Goal: Task Accomplishment & Management: Manage account settings

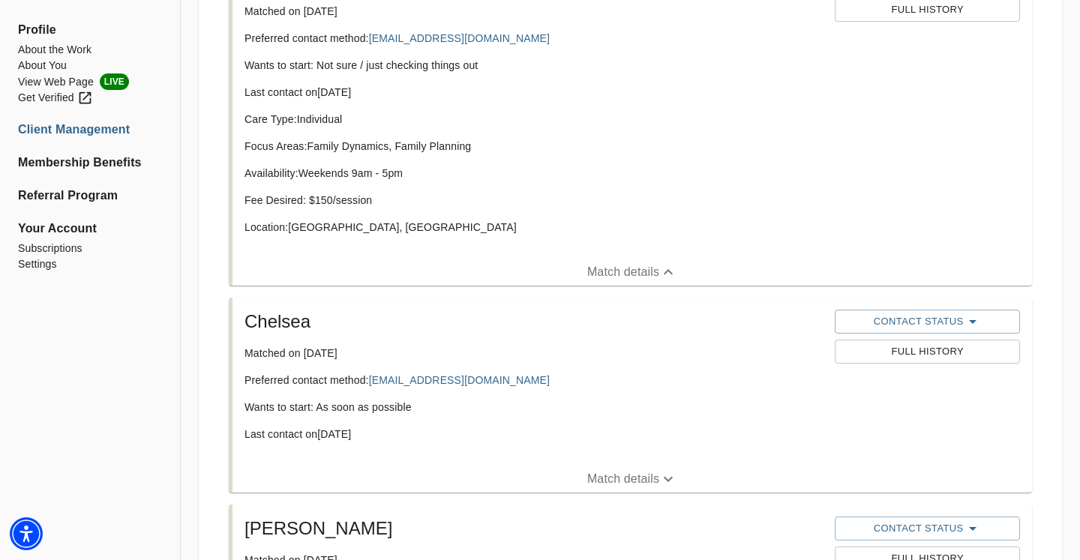
scroll to position [713, 0]
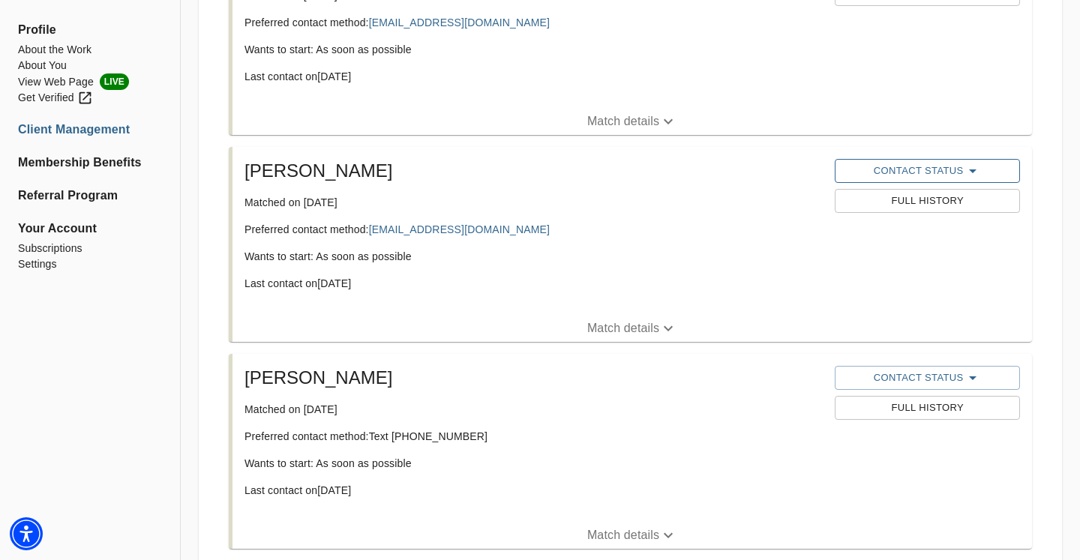
click at [961, 172] on span "Contact Status" at bounding box center [926, 171] width 169 height 18
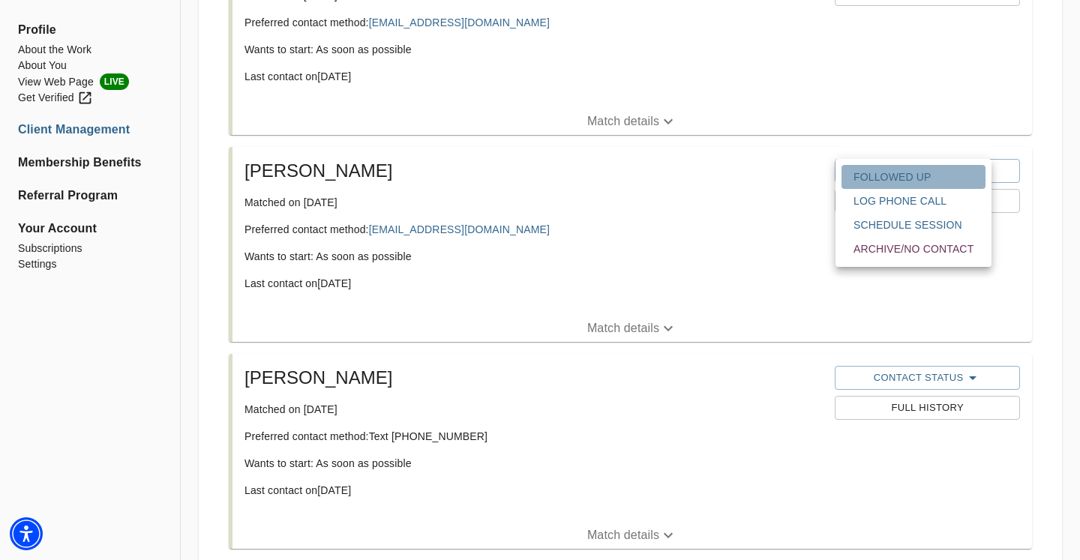
click at [884, 169] on button "Followed Up" at bounding box center [913, 177] width 144 height 24
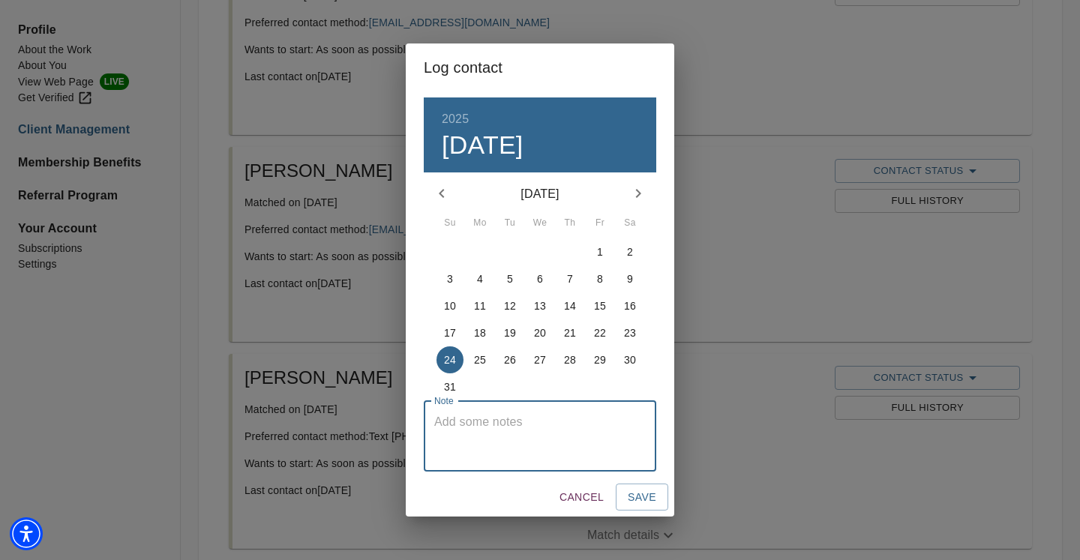
click at [532, 425] on textarea at bounding box center [539, 436] width 211 height 43
type textarea "Sent follow-up email"
click at [631, 491] on span "Save" at bounding box center [642, 497] width 28 height 19
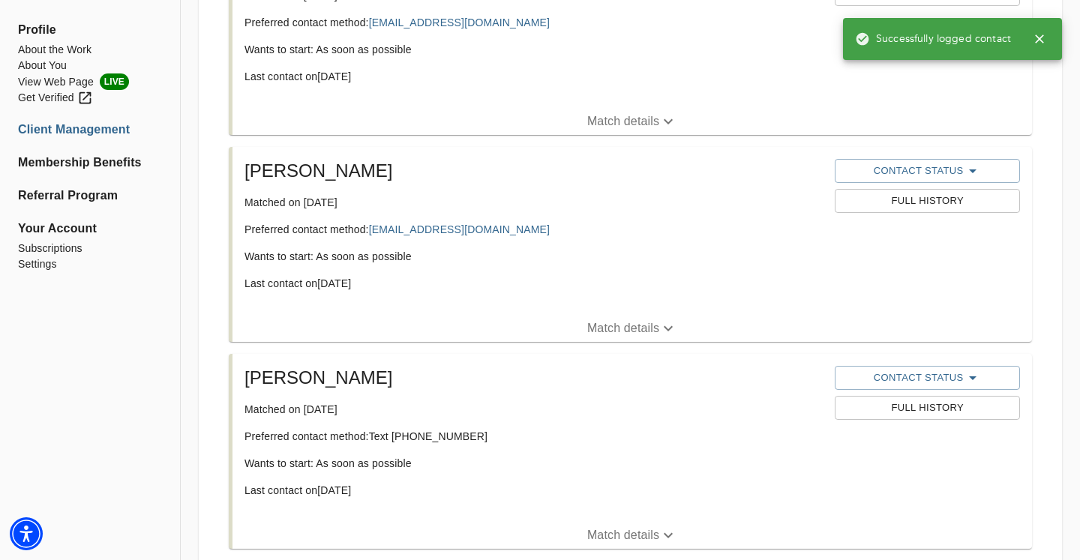
scroll to position [798, 0]
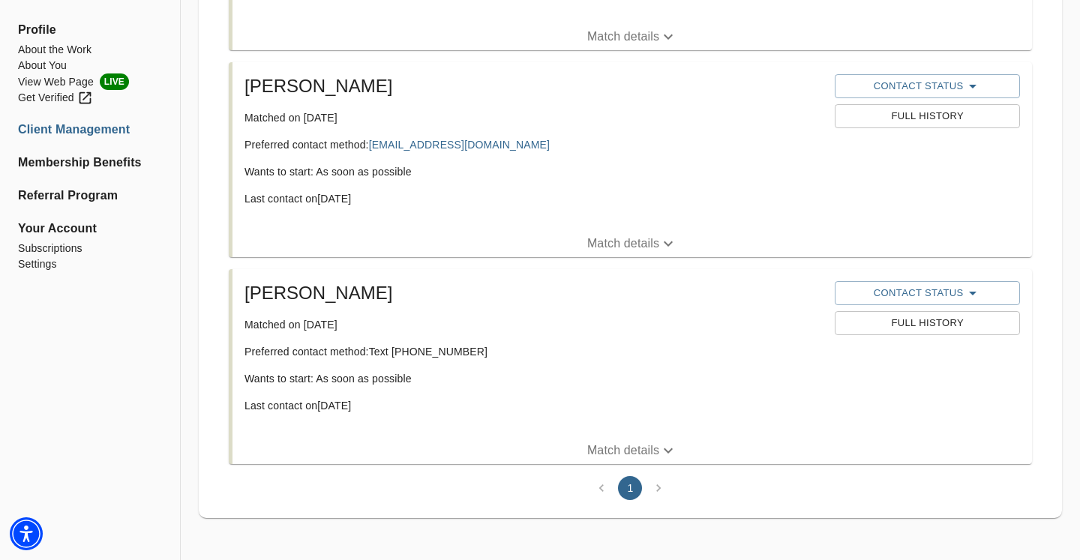
click at [550, 444] on span "Match details" at bounding box center [631, 451] width 799 height 18
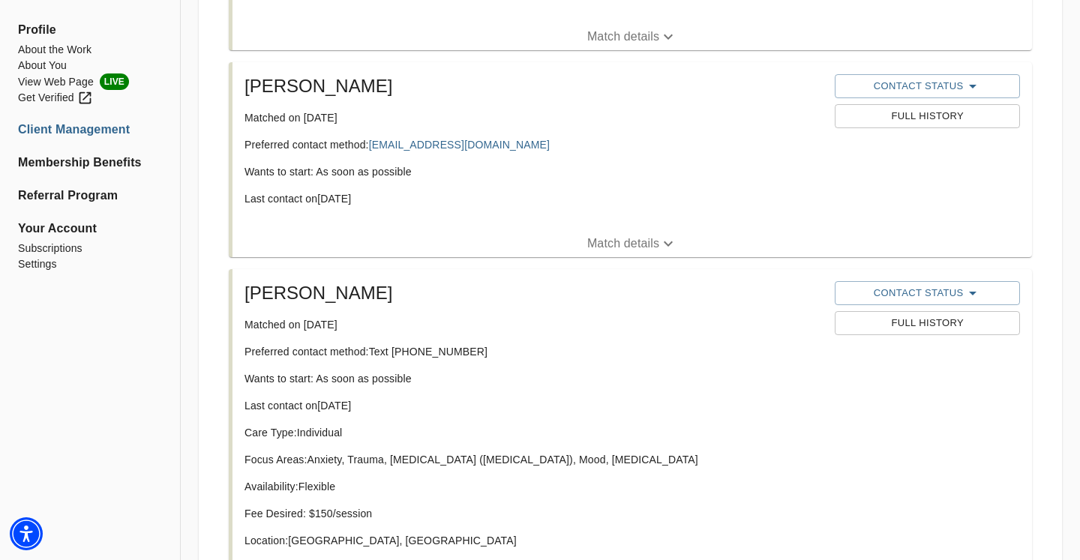
scroll to position [933, 0]
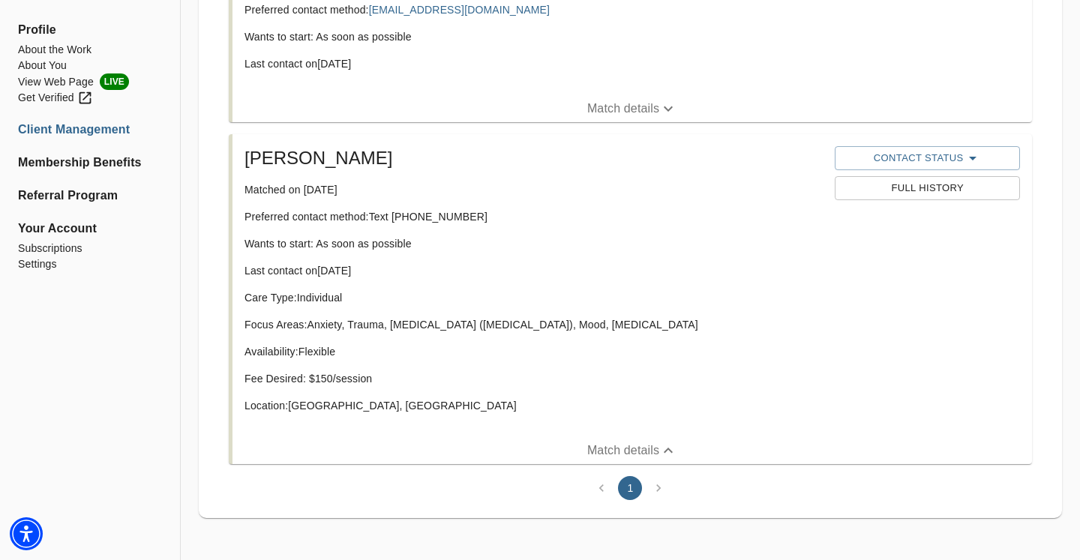
click at [577, 455] on span "Match details" at bounding box center [631, 451] width 799 height 18
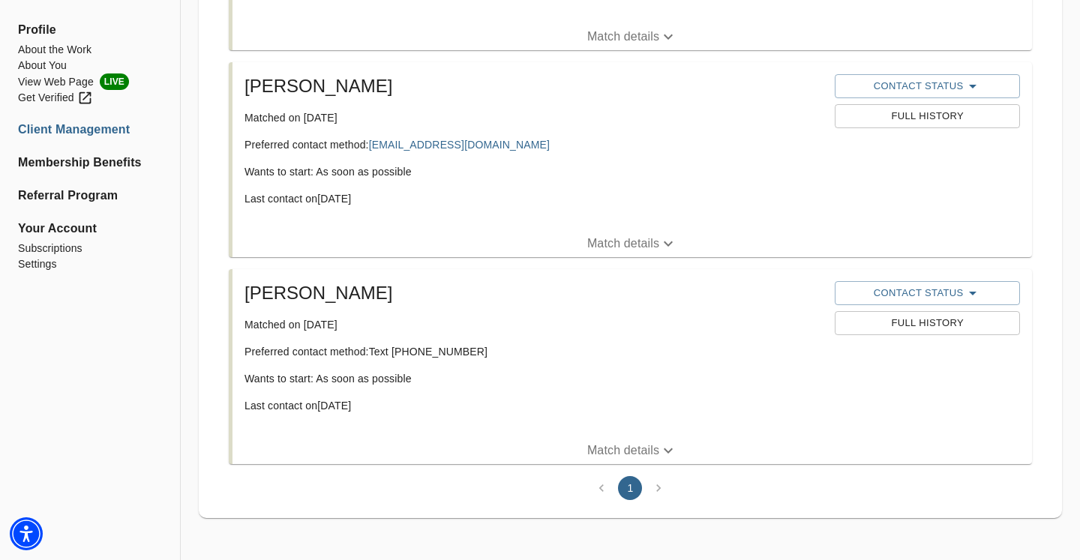
scroll to position [798, 0]
click at [869, 295] on span "Contact Status" at bounding box center [926, 293] width 169 height 18
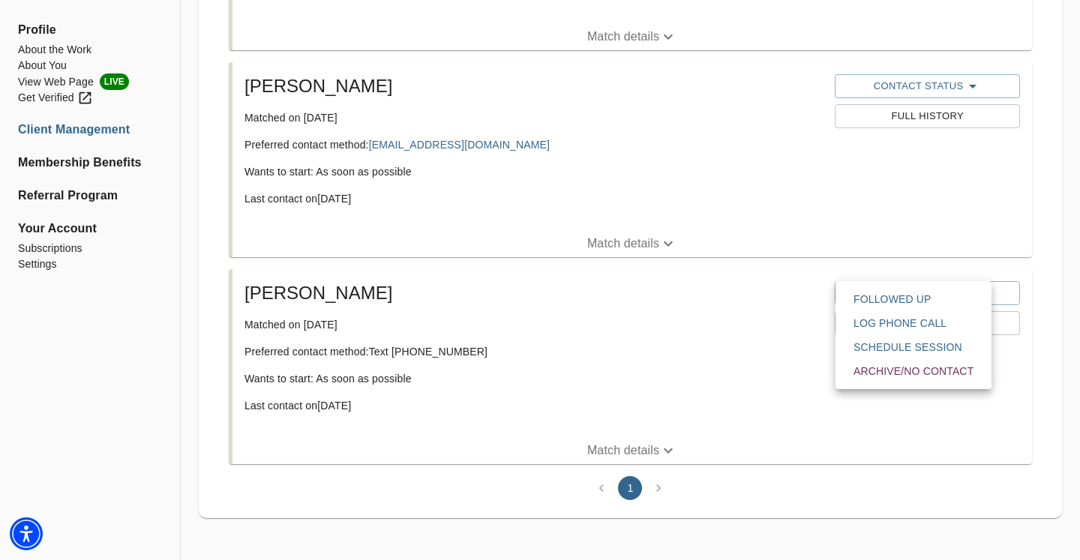
click at [877, 368] on span "Archive/No contact" at bounding box center [913, 371] width 120 height 15
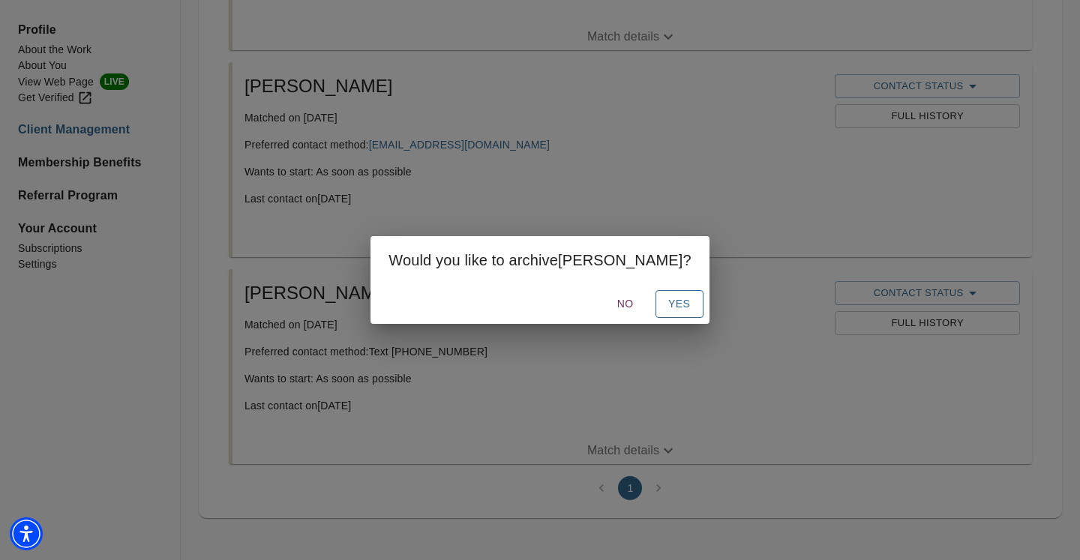
click at [682, 304] on button "Yes" at bounding box center [679, 304] width 48 height 28
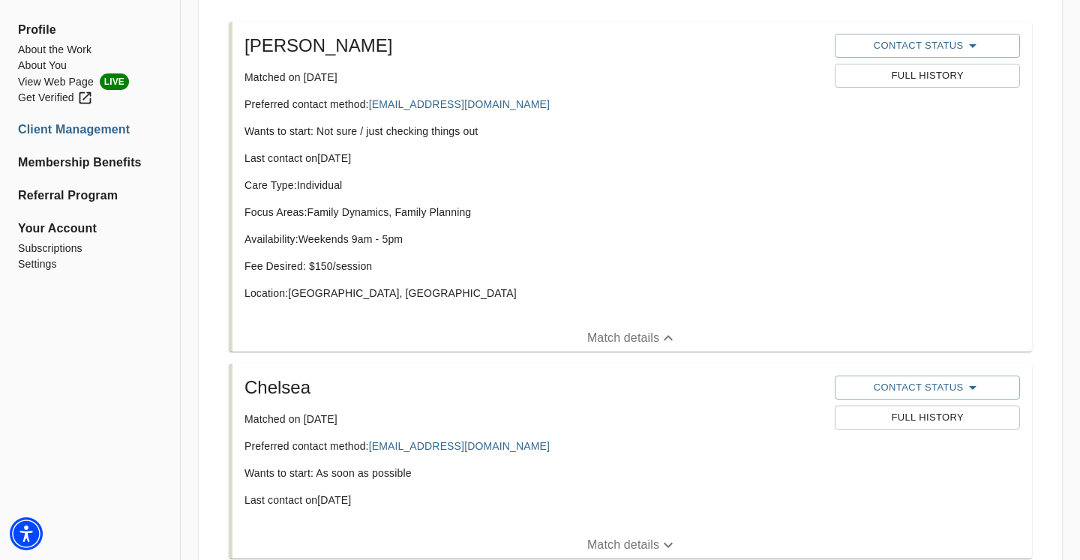
scroll to position [301, 0]
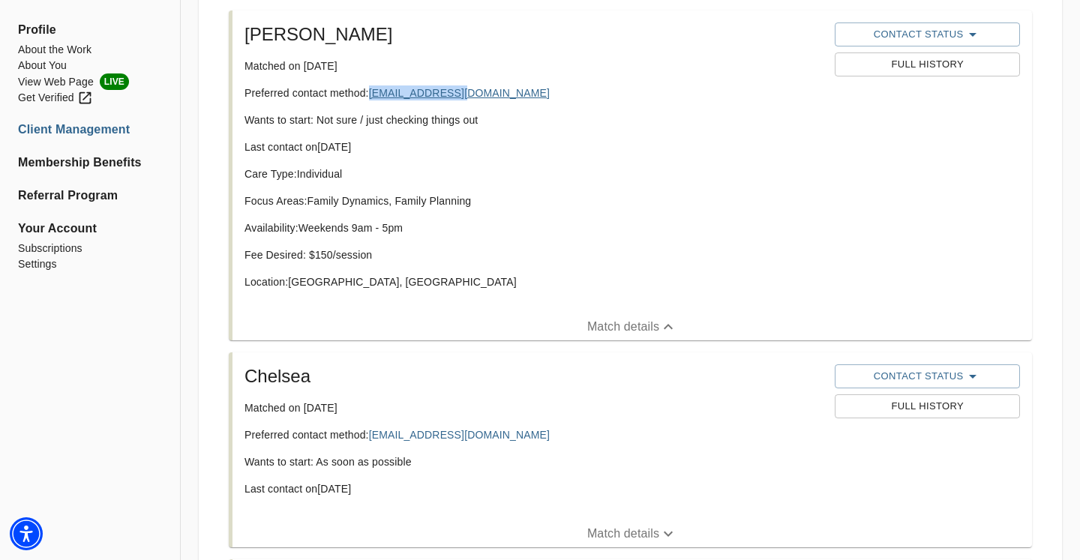
copy link "[EMAIL_ADDRESS][DOMAIN_NAME]"
click at [398, 392] on div "Chelsea Matched on [DATE] Preferred contact method: [EMAIL_ADDRESS][DOMAIN_NAME…" at bounding box center [533, 436] width 590 height 156
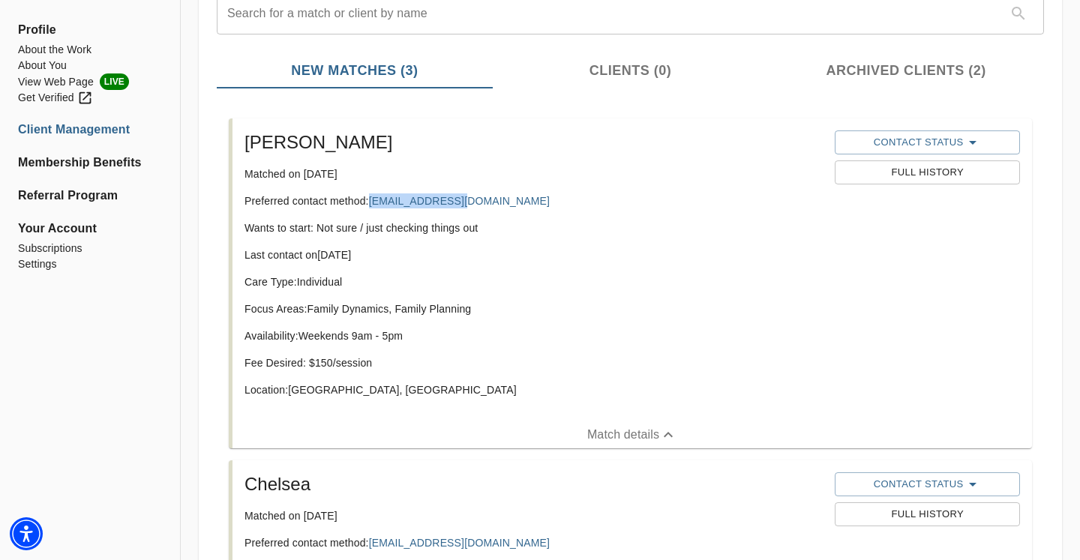
scroll to position [52, 0]
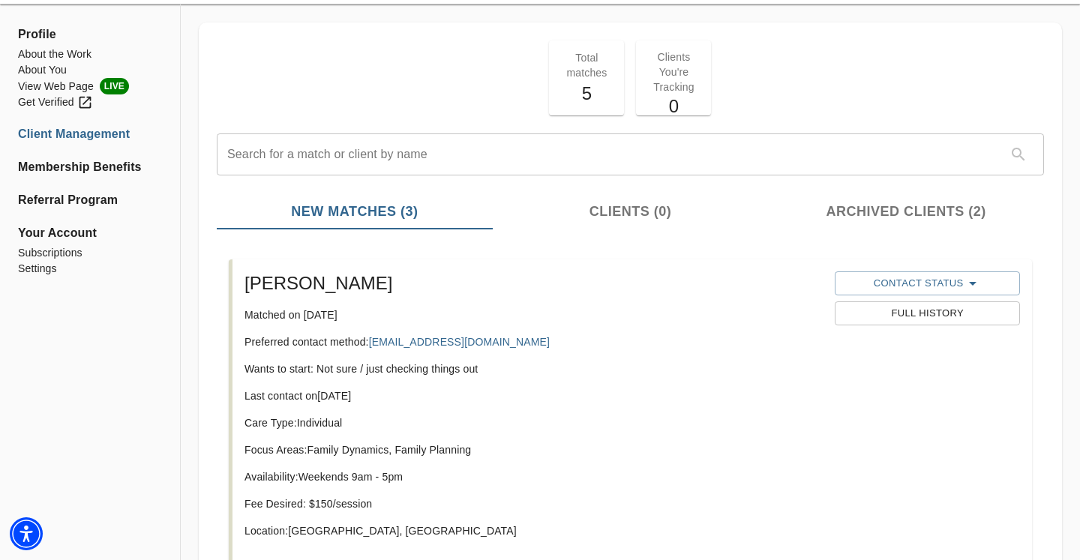
click at [467, 395] on p "Last contact on [DATE]" at bounding box center [533, 395] width 578 height 15
click at [551, 297] on div "[PERSON_NAME] Matched on [DATE] Preferred contact method: [EMAIL_ADDRESS][DOMAI…" at bounding box center [533, 410] width 590 height 291
click at [46, 265] on li "Settings" at bounding box center [90, 269] width 144 height 16
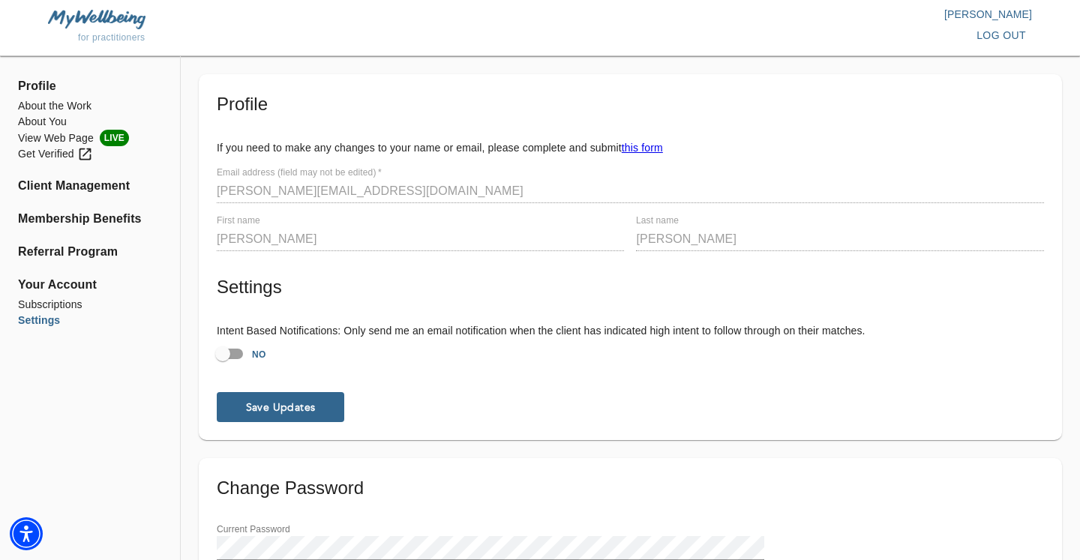
click at [43, 87] on span "Profile" at bounding box center [90, 86] width 144 height 18
click at [66, 180] on li "Client Management" at bounding box center [90, 186] width 144 height 18
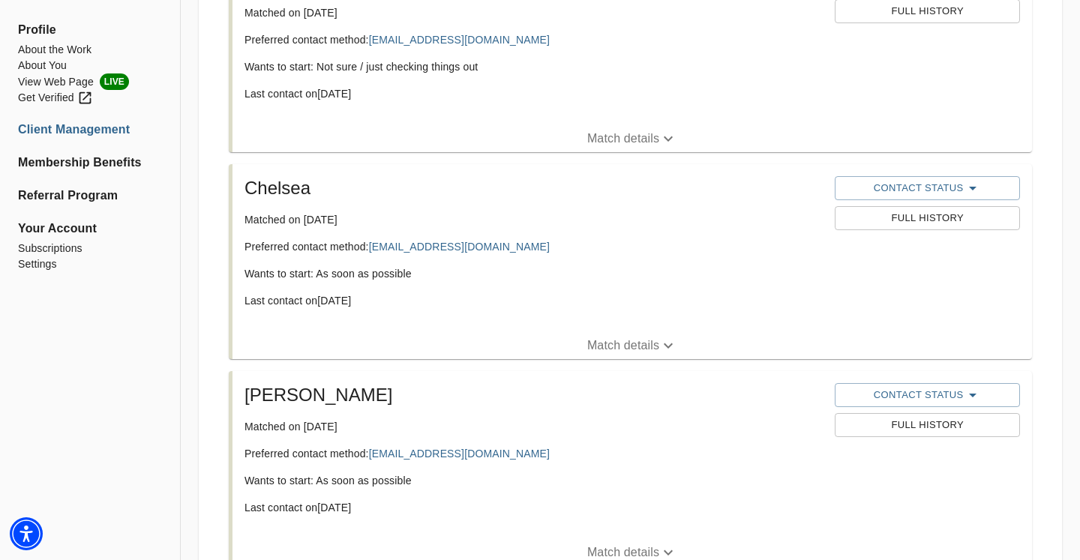
scroll to position [456, 0]
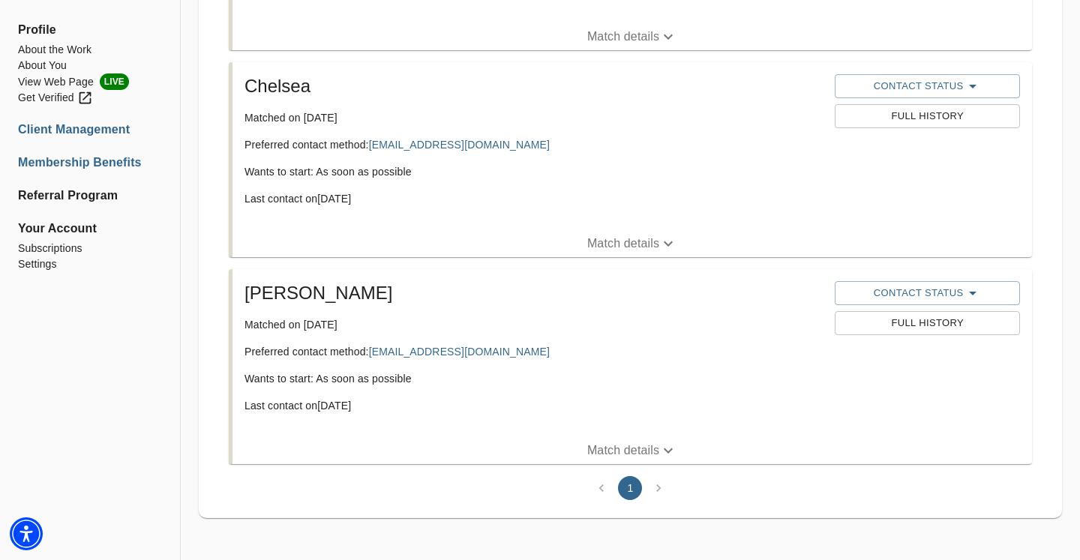
click at [73, 163] on li "Membership Benefits" at bounding box center [90, 163] width 144 height 18
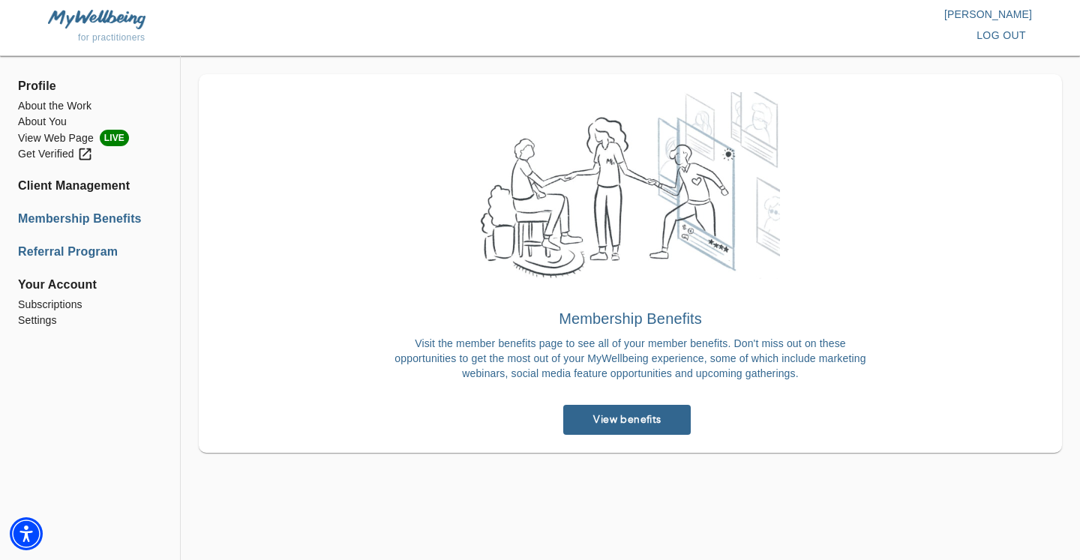
click at [76, 243] on li "Referral Program" at bounding box center [90, 252] width 144 height 18
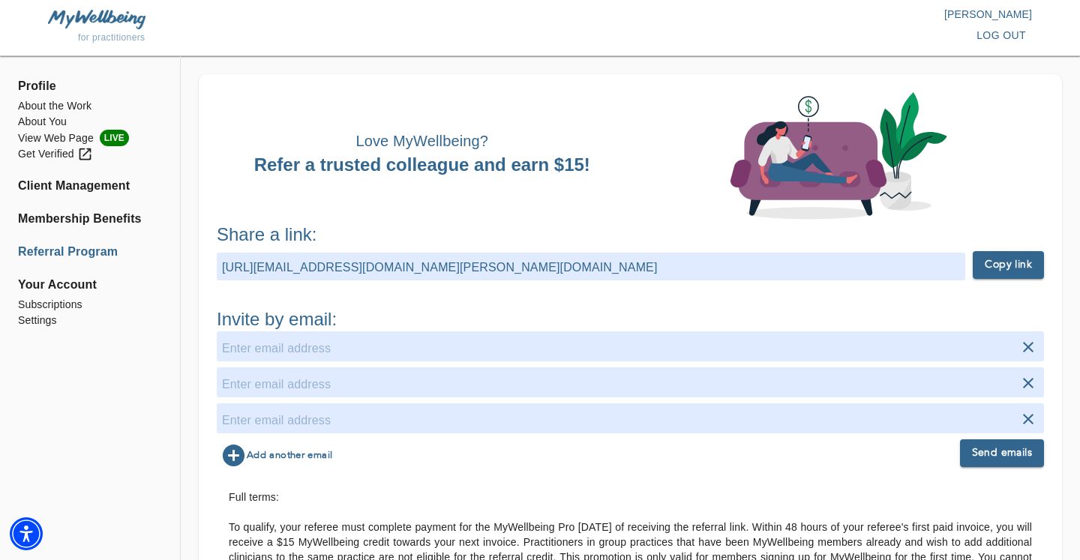
click at [76, 288] on span "Your Account" at bounding box center [90, 285] width 144 height 18
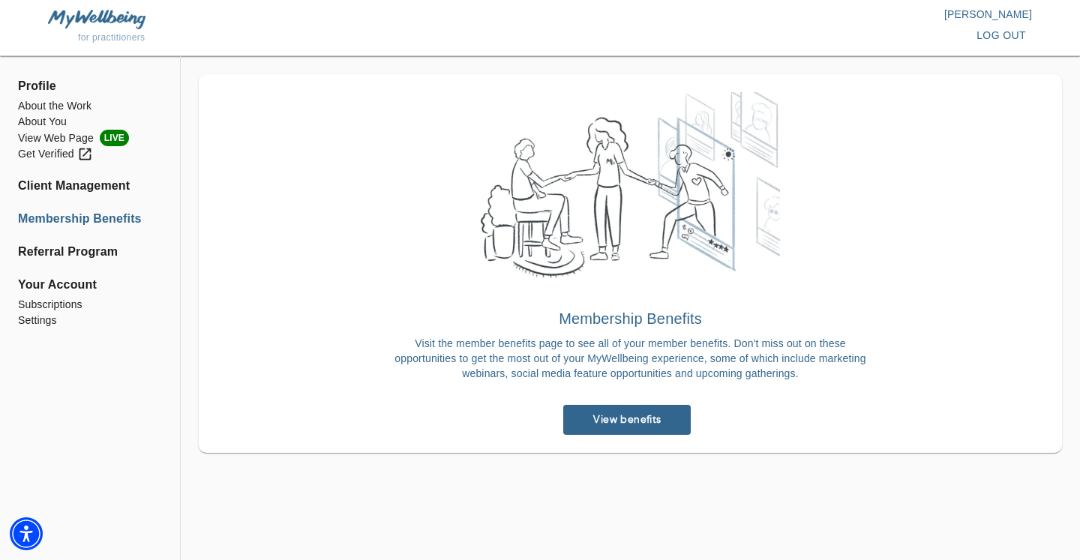
click at [80, 25] on img at bounding box center [96, 19] width 97 height 19
click at [86, 15] on img at bounding box center [96, 19] width 97 height 19
click at [36, 84] on span "Profile" at bounding box center [90, 86] width 144 height 18
click at [35, 280] on span "Your Account" at bounding box center [90, 285] width 144 height 18
click at [46, 302] on li "Subscriptions" at bounding box center [90, 305] width 144 height 16
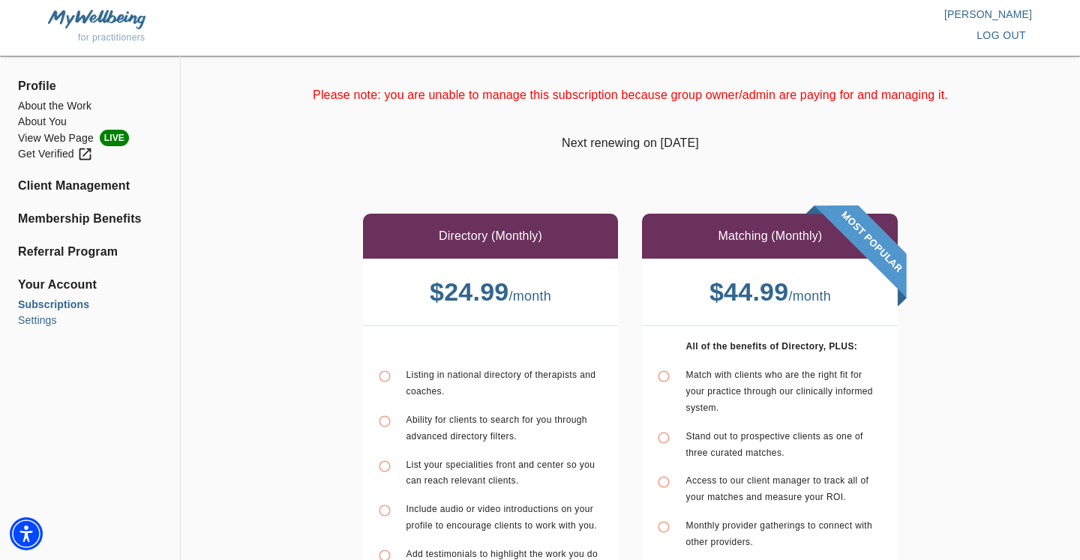
click at [39, 318] on li "Settings" at bounding box center [90, 321] width 144 height 16
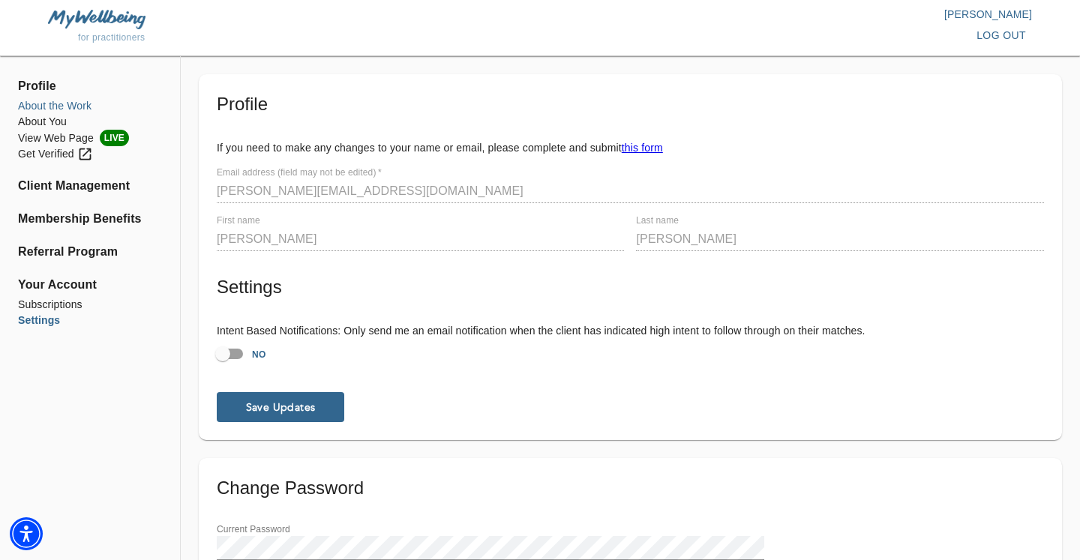
click at [75, 110] on li "About the Work" at bounding box center [90, 106] width 144 height 16
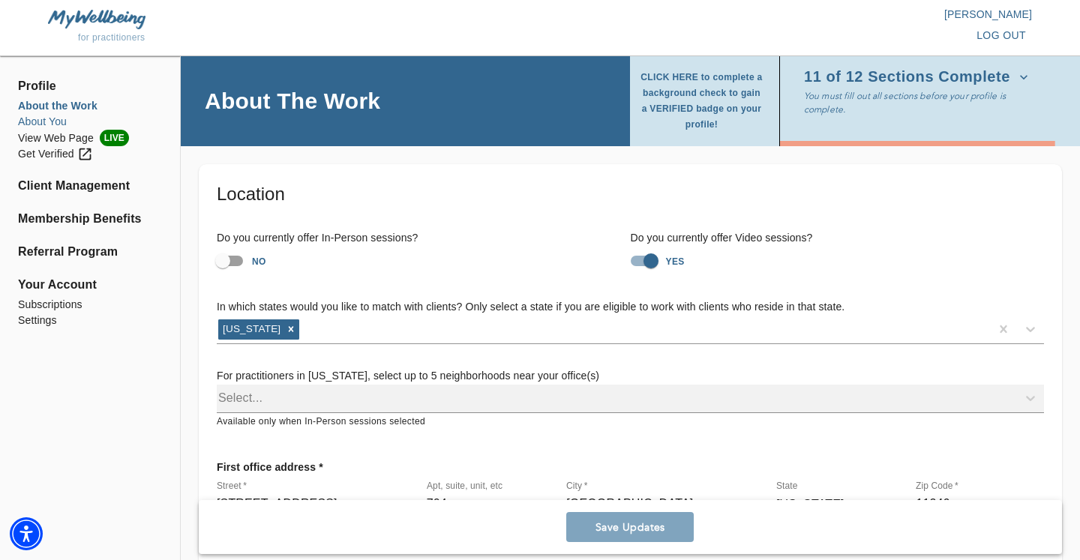
click at [57, 129] on li "About You" at bounding box center [90, 122] width 144 height 16
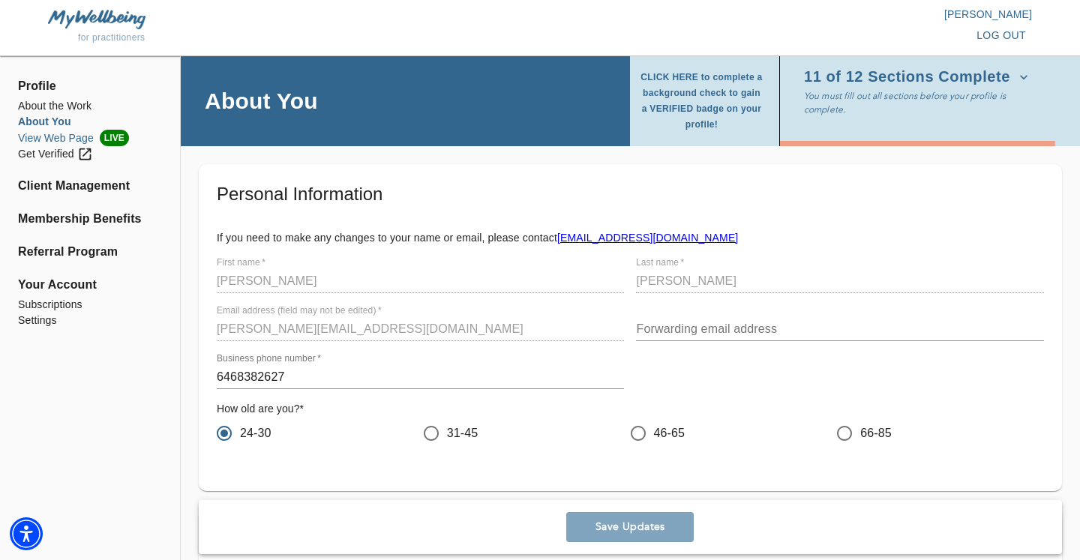
click at [61, 136] on li "View Web Page LIVE" at bounding box center [90, 138] width 144 height 16
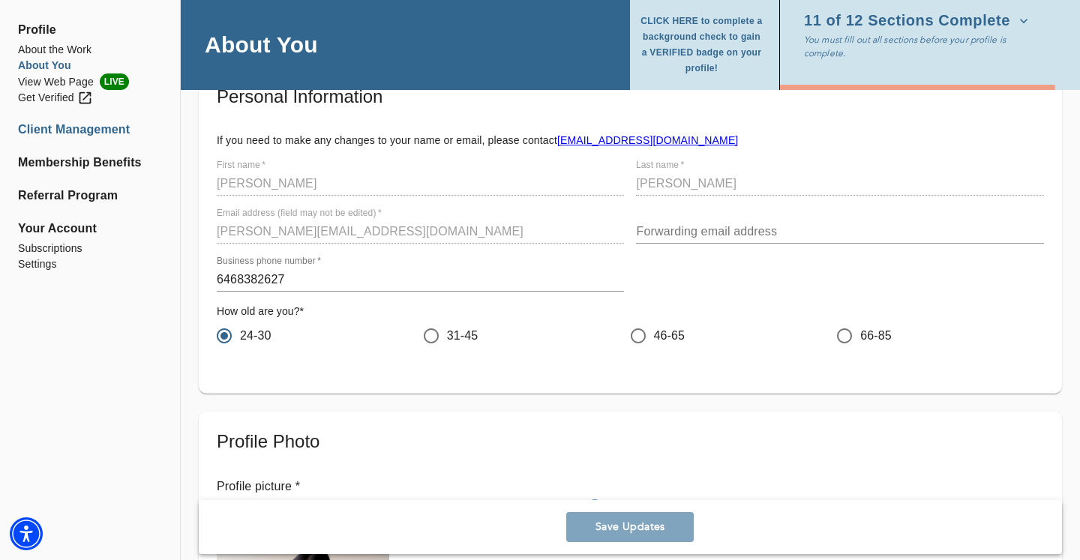
click at [75, 130] on li "Client Management" at bounding box center [90, 130] width 144 height 18
